Goal: Navigation & Orientation: Find specific page/section

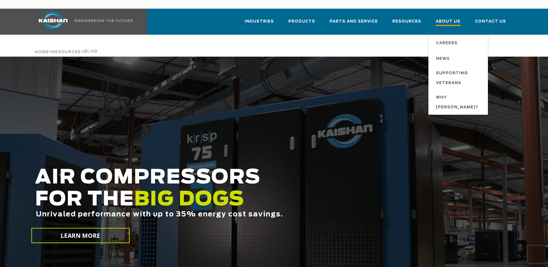
click at [452, 18] on span "About Us" at bounding box center [448, 22] width 25 height 8
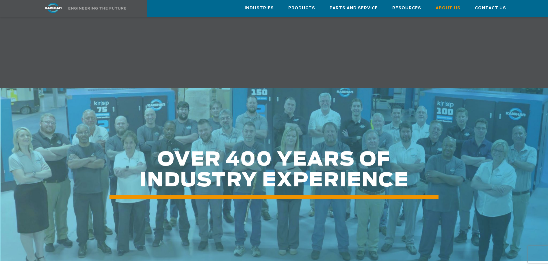
scroll to position [636, 0]
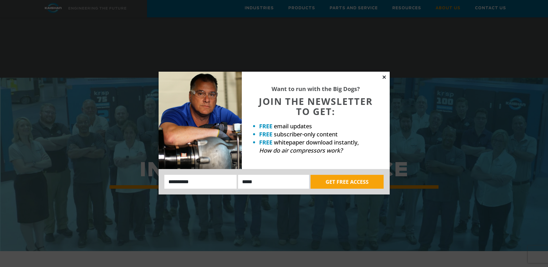
click at [384, 78] on icon at bounding box center [384, 77] width 5 height 5
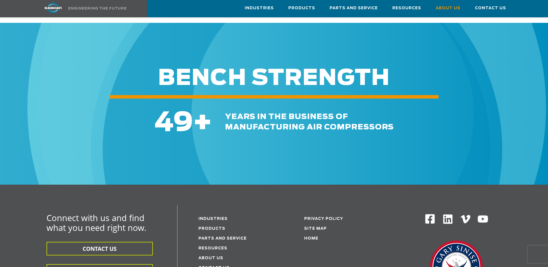
scroll to position [2017, 0]
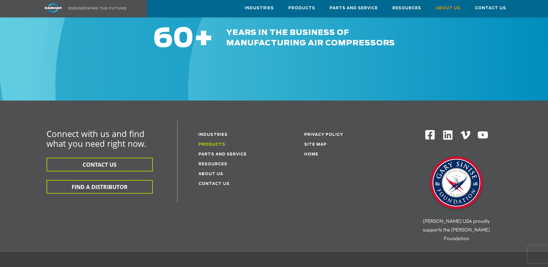
click at [221, 143] on link "Products" at bounding box center [212, 145] width 27 height 4
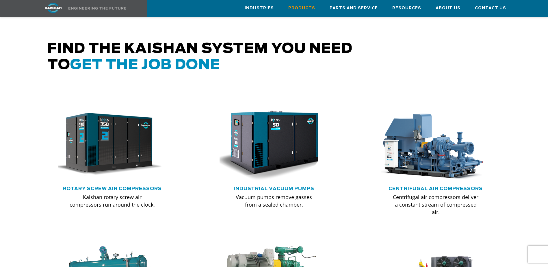
scroll to position [289, 0]
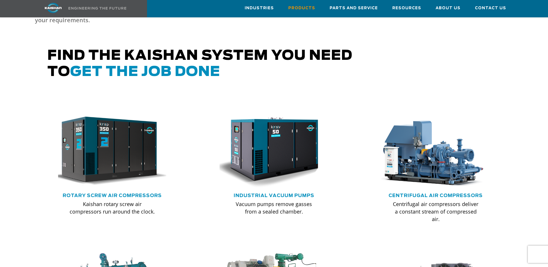
click at [107, 151] on img at bounding box center [108, 151] width 120 height 81
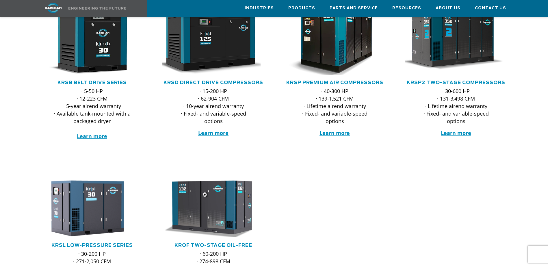
scroll to position [87, 0]
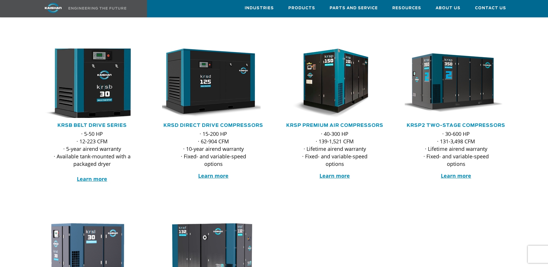
click at [109, 74] on img at bounding box center [87, 83] width 113 height 76
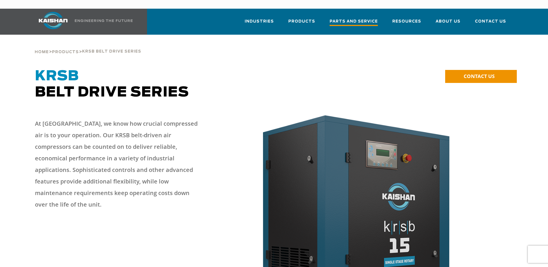
click at [362, 18] on span "Parts and Service" at bounding box center [354, 22] width 48 height 8
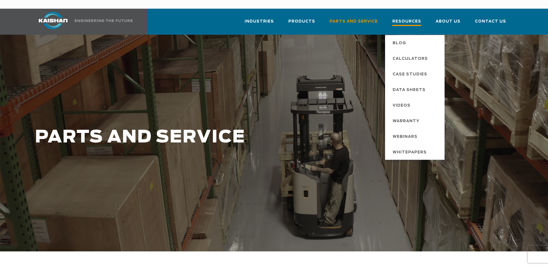
drag, startPoint x: 391, startPoint y: 12, endPoint x: 417, endPoint y: 12, distance: 25.4
click at [391, 12] on li "Resources Blog Calculators Case Studies Data Sheets Videos Warranty Webinars Wh…" at bounding box center [406, 22] width 43 height 26
click at [417, 18] on span "Resources" at bounding box center [407, 22] width 29 height 8
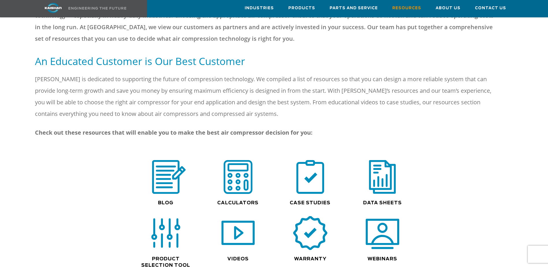
scroll to position [347, 0]
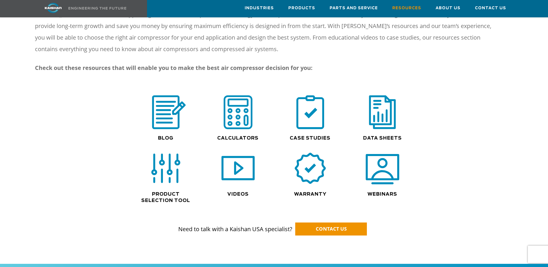
click at [239, 122] on div ".path{fill:none;stroke:#333;stroke-miterlimit:10;stroke-width:1.5px;}" at bounding box center [238, 115] width 67 height 40
click at [243, 97] on img at bounding box center [238, 112] width 37 height 37
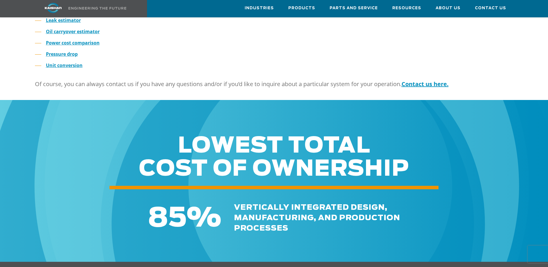
scroll to position [87, 0]
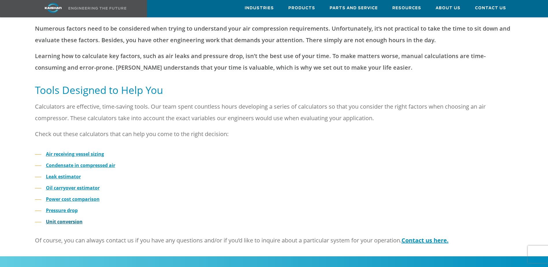
click at [57, 219] on link "Unit conversion" at bounding box center [64, 222] width 37 height 6
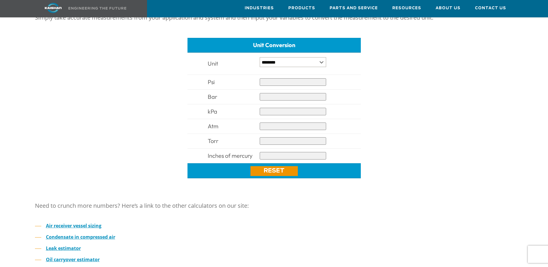
scroll to position [289, 0]
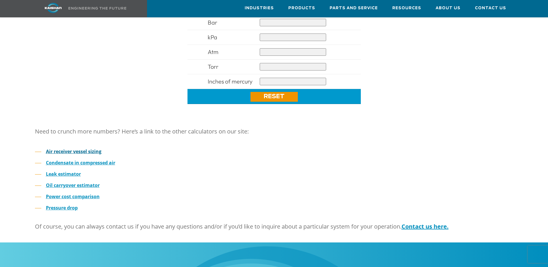
click at [97, 148] on strong "Air receiver vessel sizing" at bounding box center [74, 151] width 56 height 6
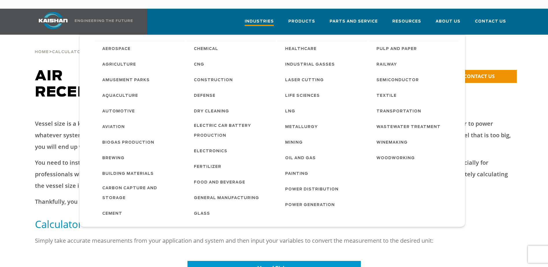
click at [257, 18] on span "Industries" at bounding box center [259, 22] width 29 height 8
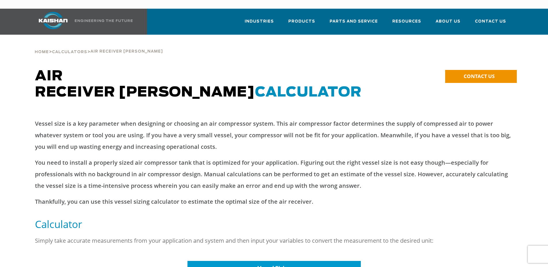
click at [46, 13] on img at bounding box center [53, 20] width 43 height 17
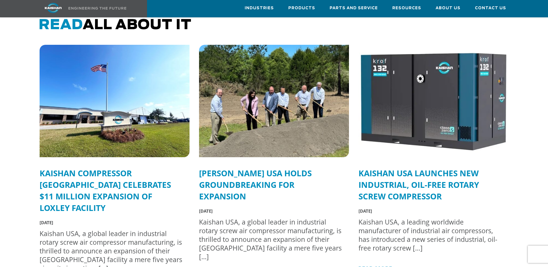
scroll to position [1475, 0]
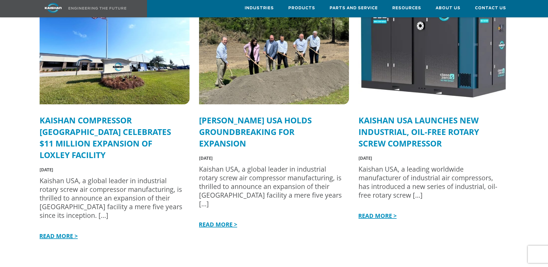
click at [64, 125] on link "Kaishan Compressor [GEOGRAPHIC_DATA] Celebrates $11 Million Expansion of Loxley…" at bounding box center [106, 138] width 132 height 46
